Goal: Find contact information: Find contact information

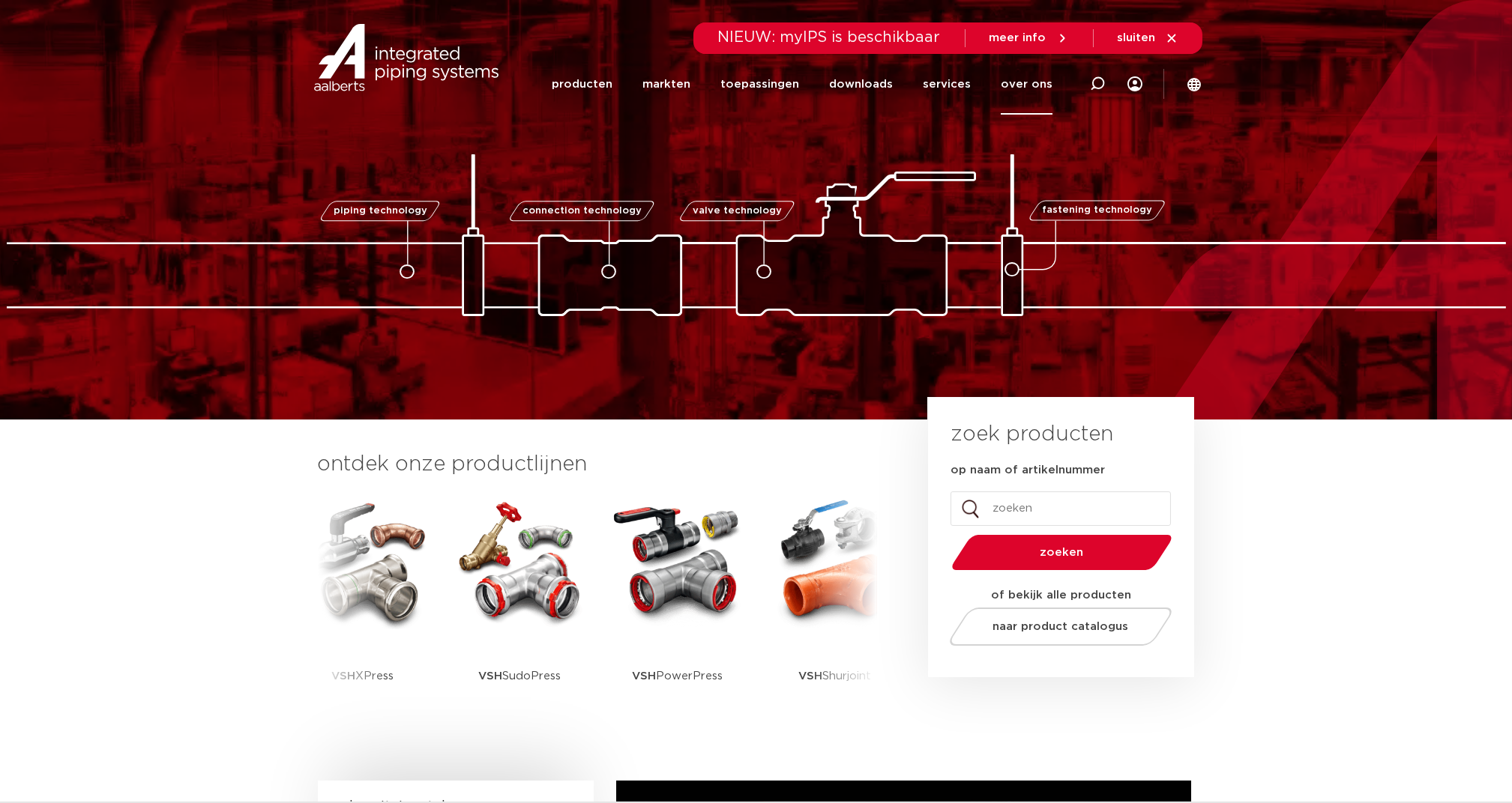
click at [1038, 81] on link "over ons" at bounding box center [1026, 85] width 51 height 61
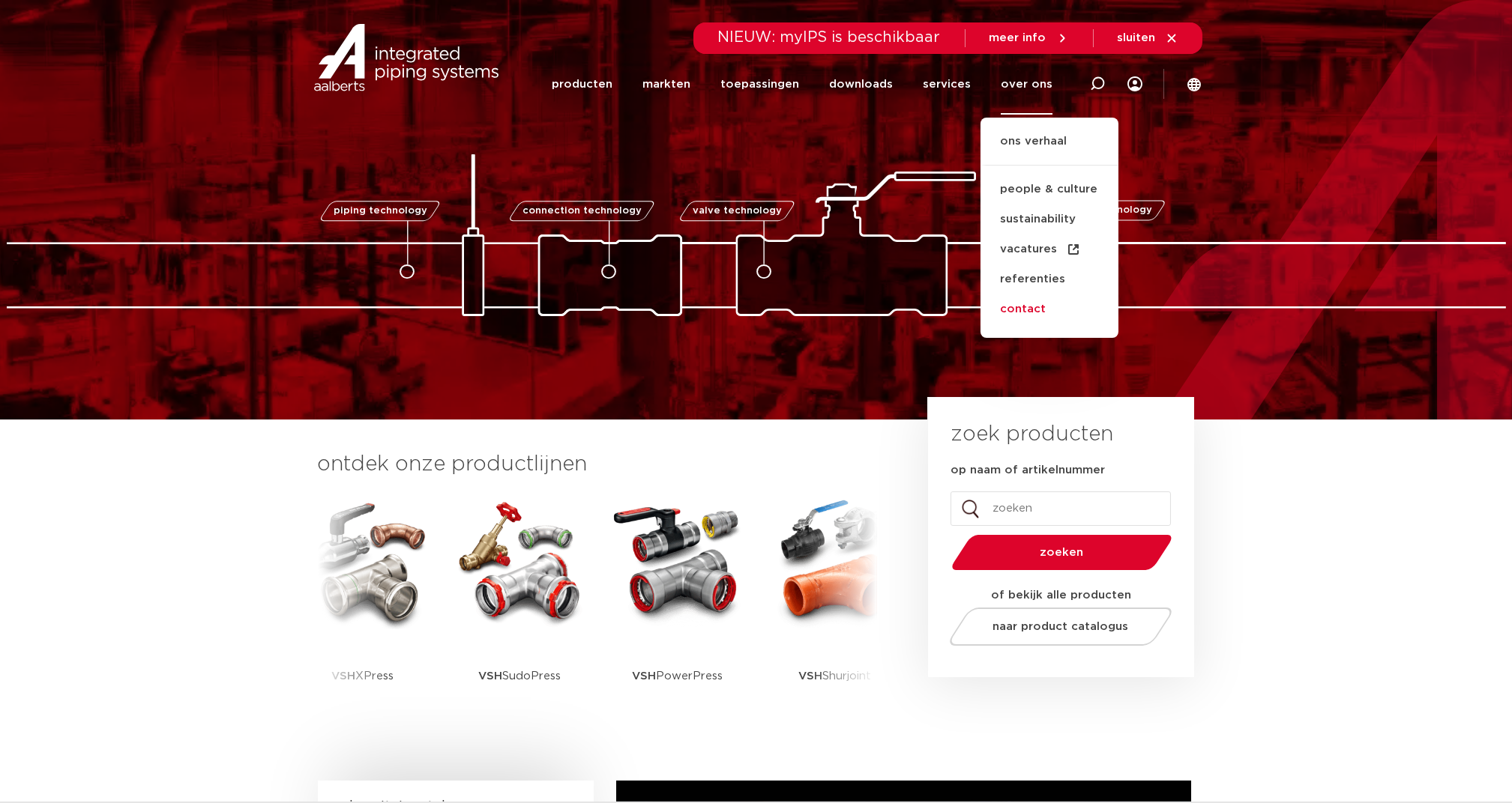
click at [1027, 315] on link "contact" at bounding box center [1050, 310] width 138 height 30
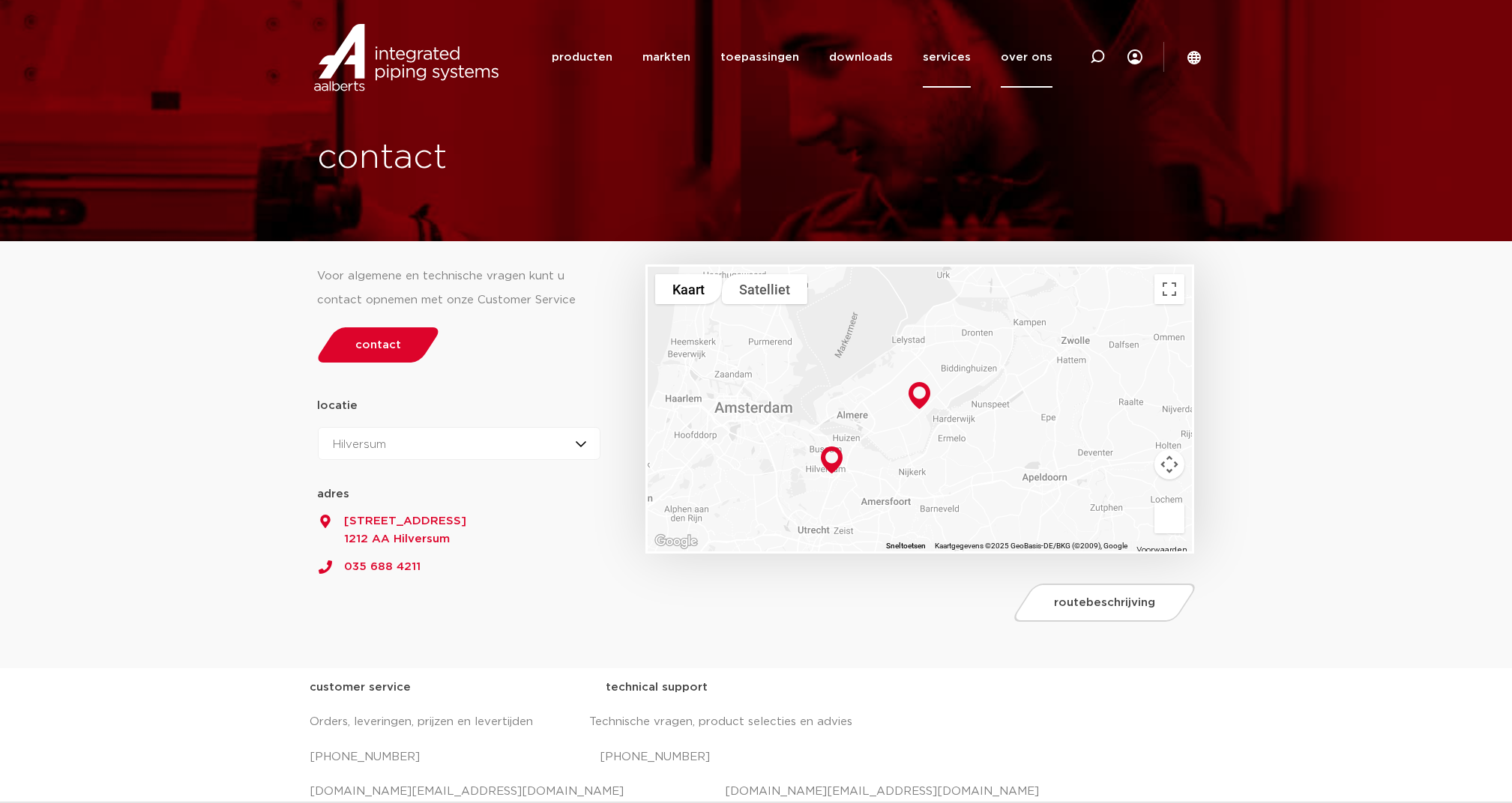
click at [957, 57] on link "services" at bounding box center [946, 57] width 48 height 61
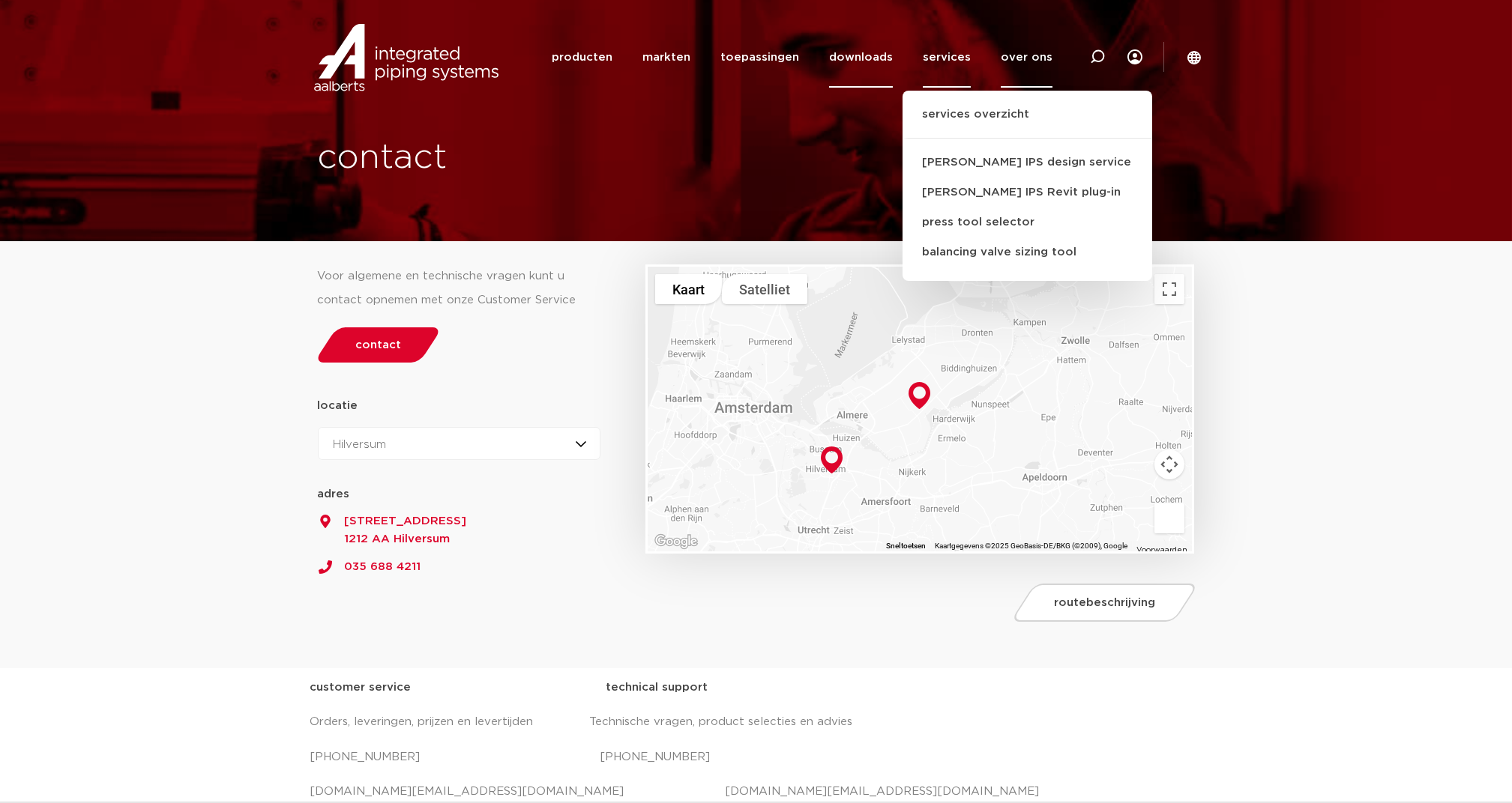
click at [886, 56] on link "downloads" at bounding box center [861, 57] width 64 height 61
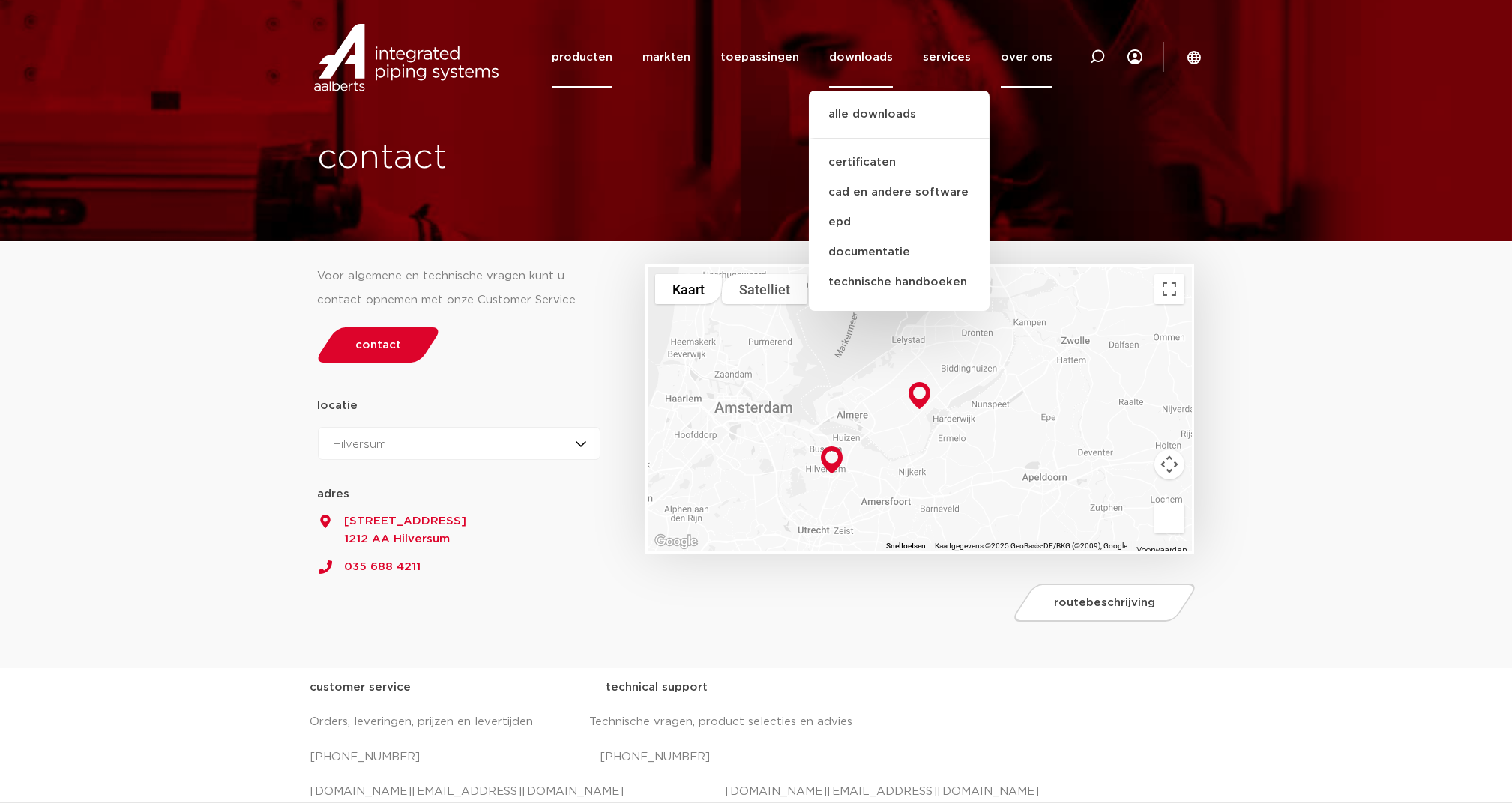
click at [579, 58] on link "producten" at bounding box center [582, 57] width 61 height 61
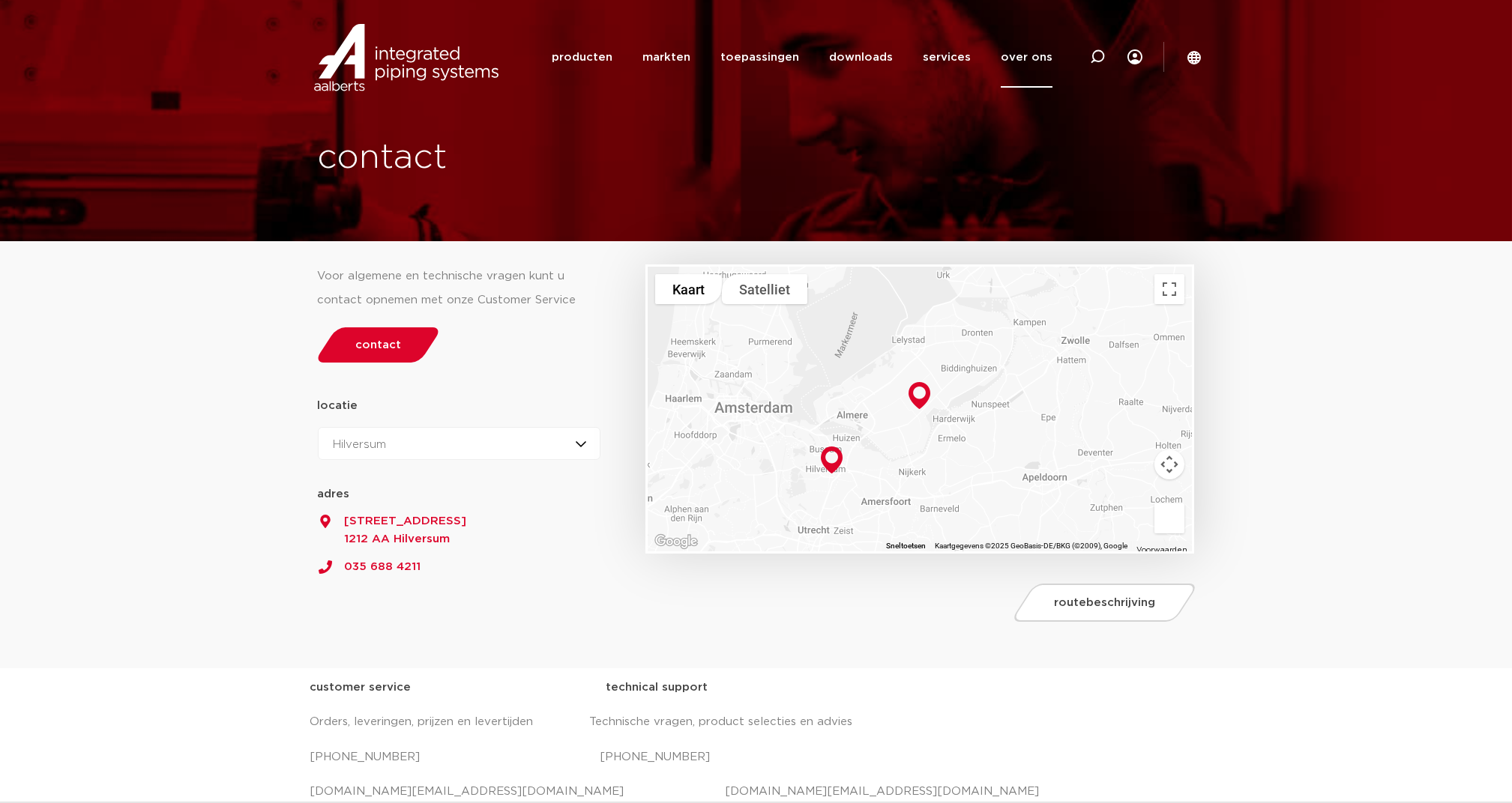
click at [381, 80] on img at bounding box center [407, 57] width 192 height 67
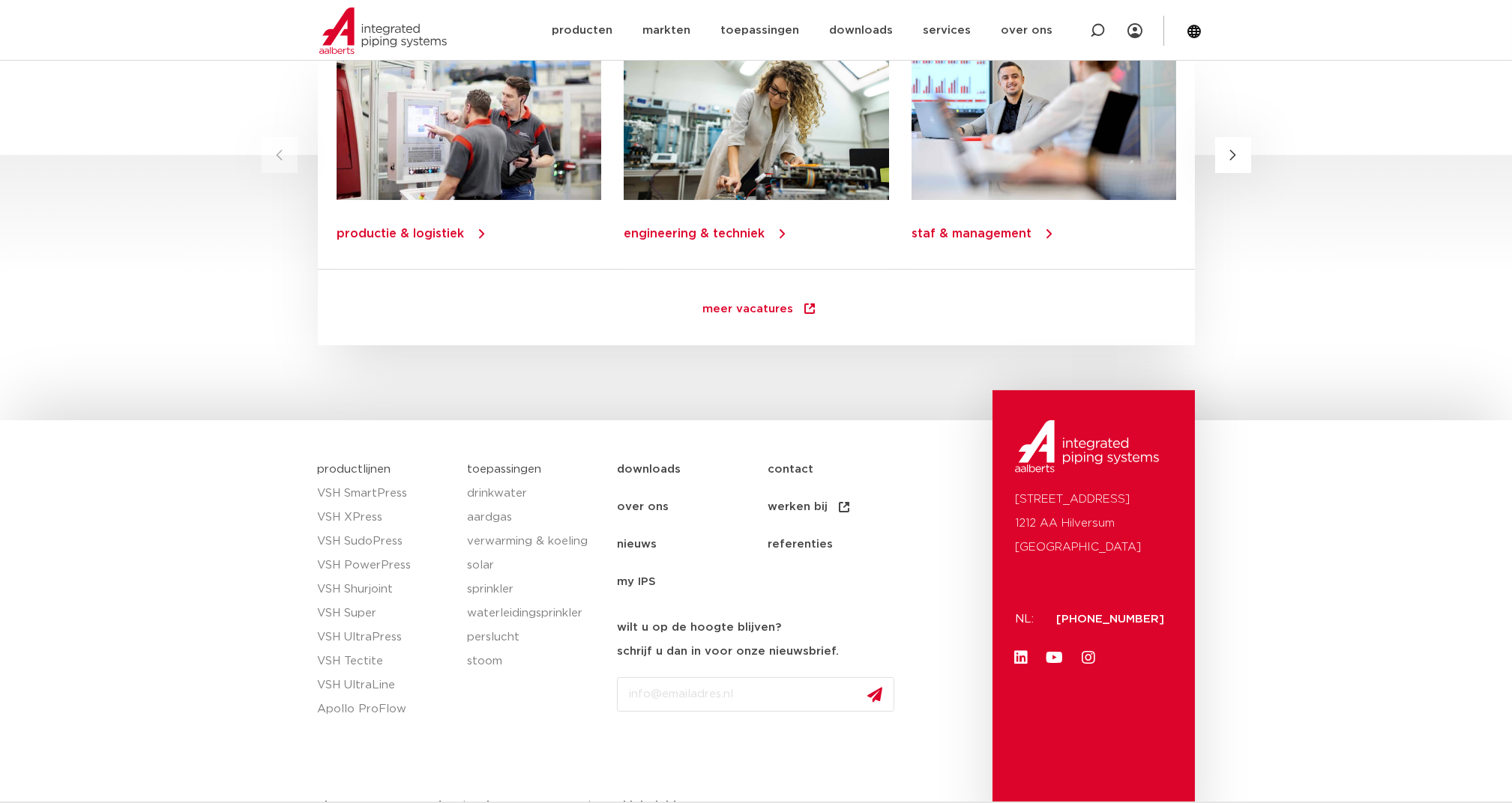
scroll to position [2039, 0]
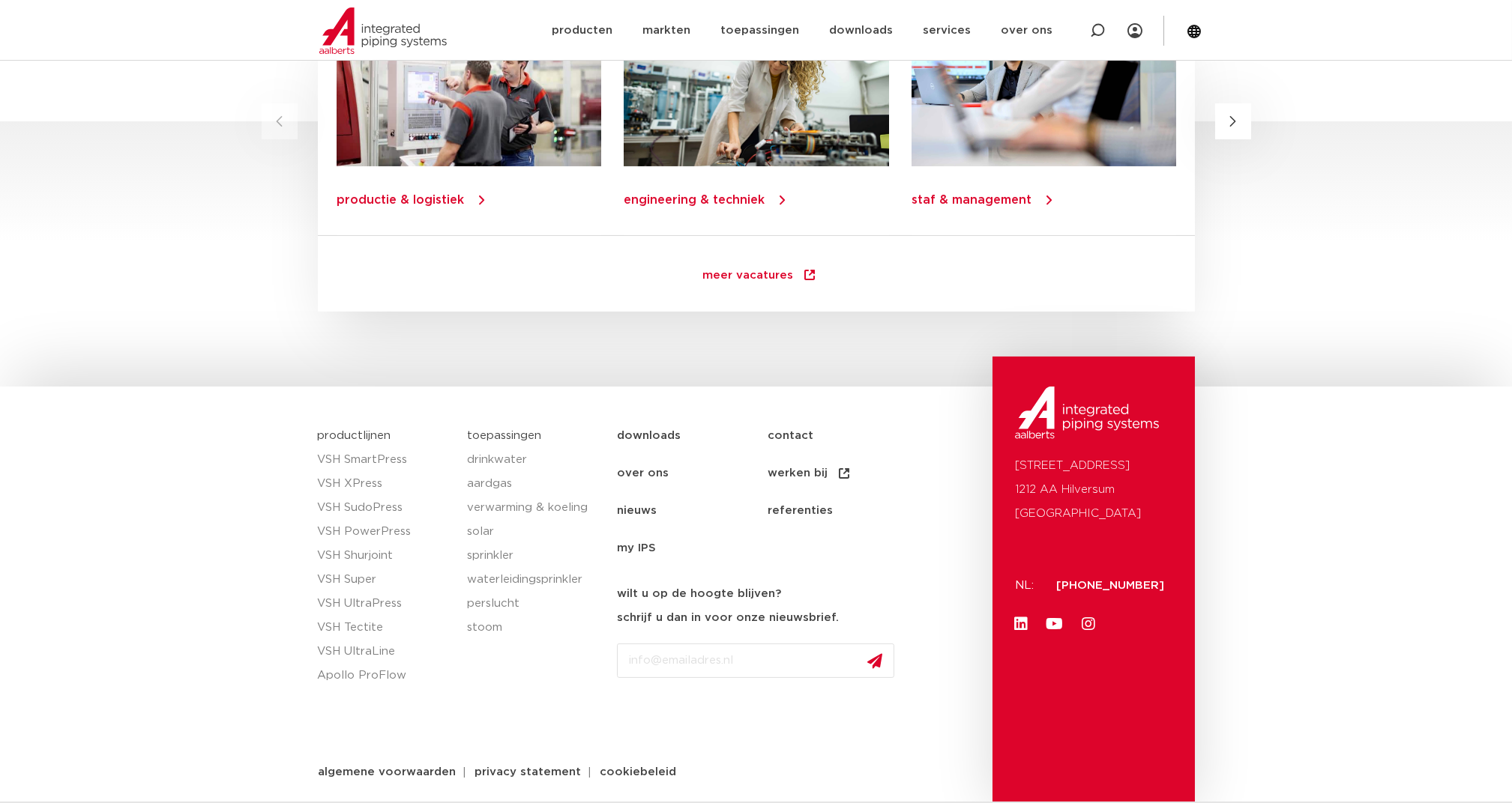
click at [653, 467] on link "over ons" at bounding box center [692, 474] width 151 height 37
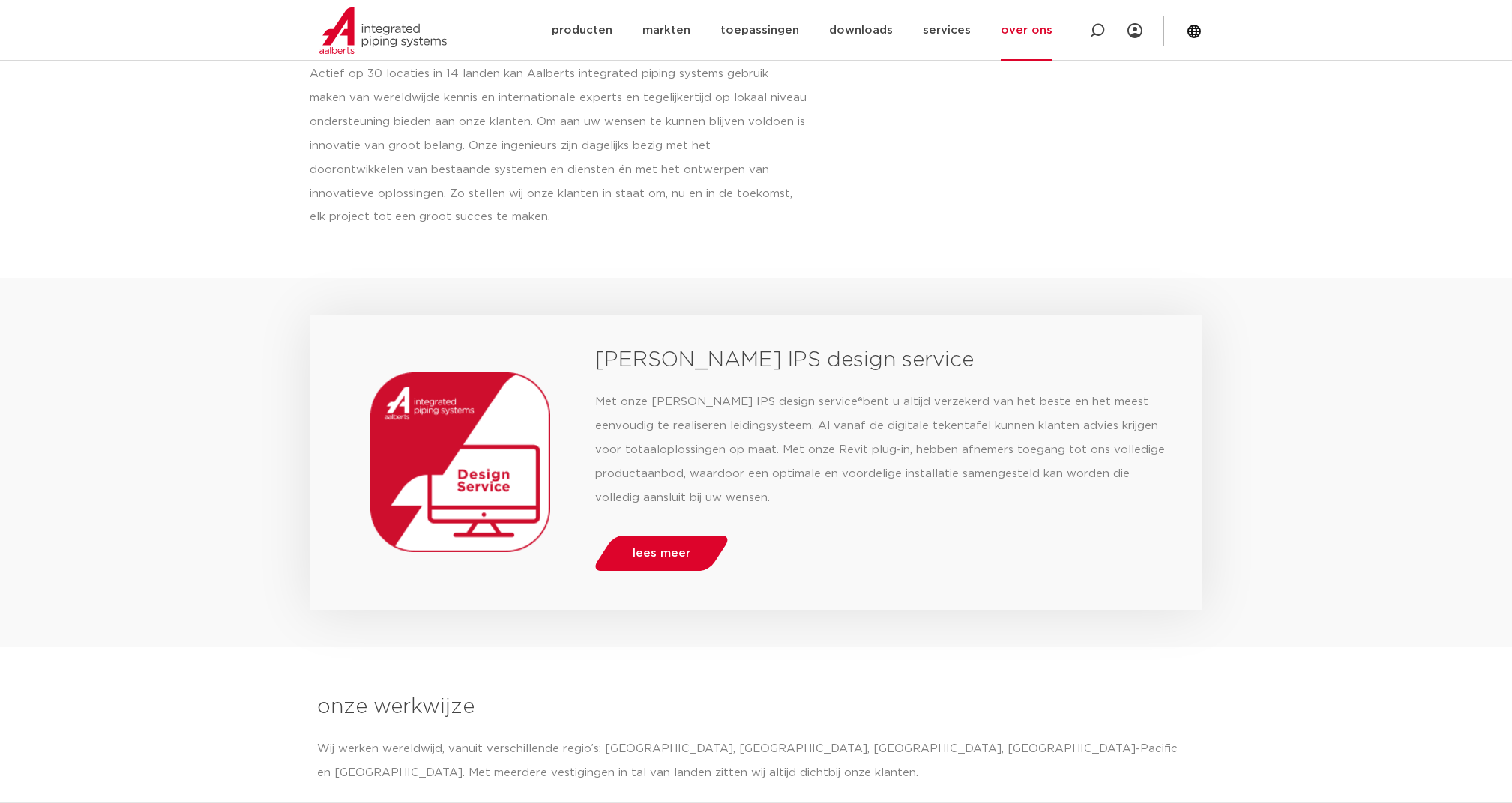
scroll to position [910, 0]
